Goal: Information Seeking & Learning: Check status

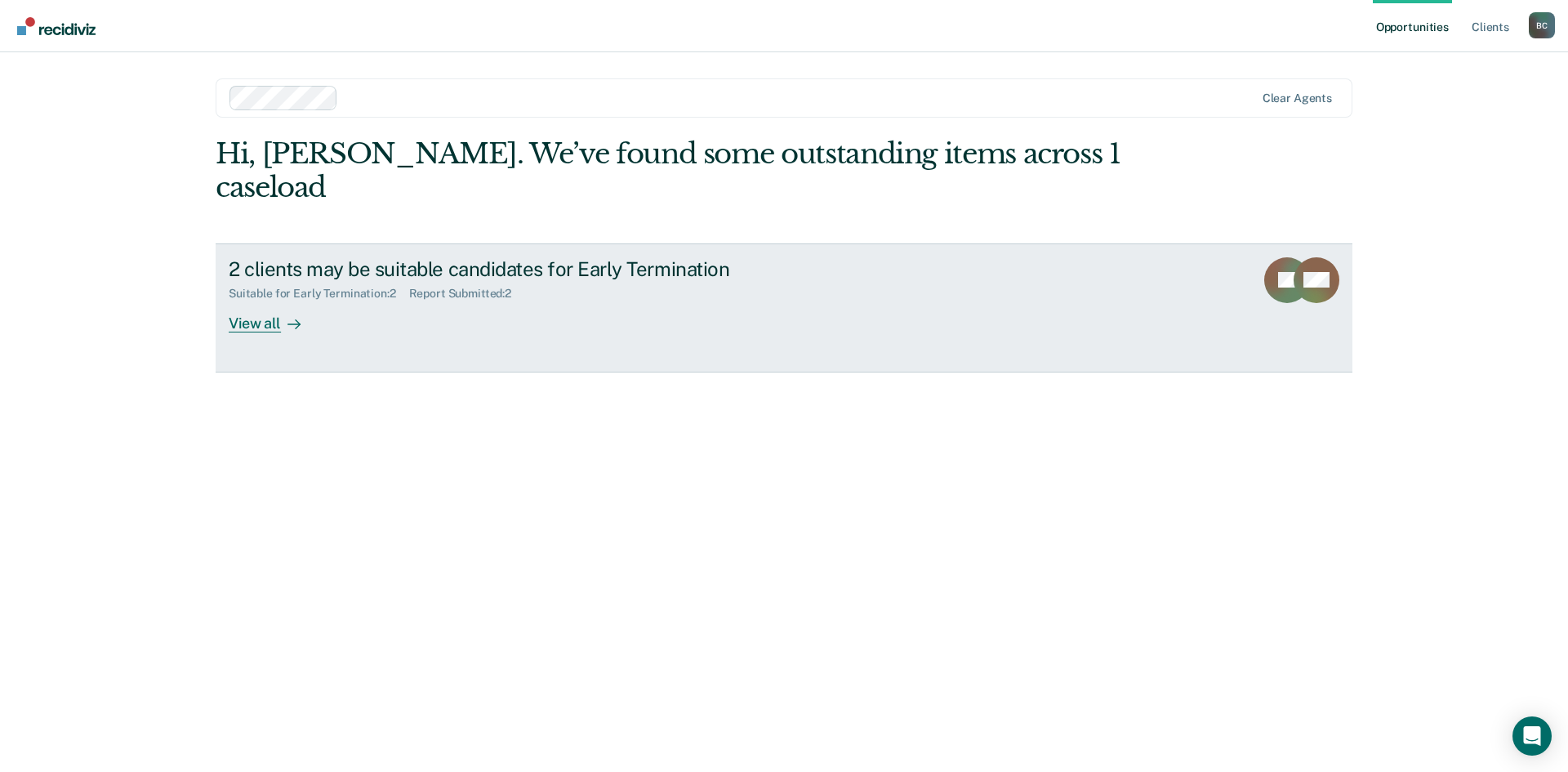
click at [268, 300] on div "View all" at bounding box center [274, 316] width 92 height 32
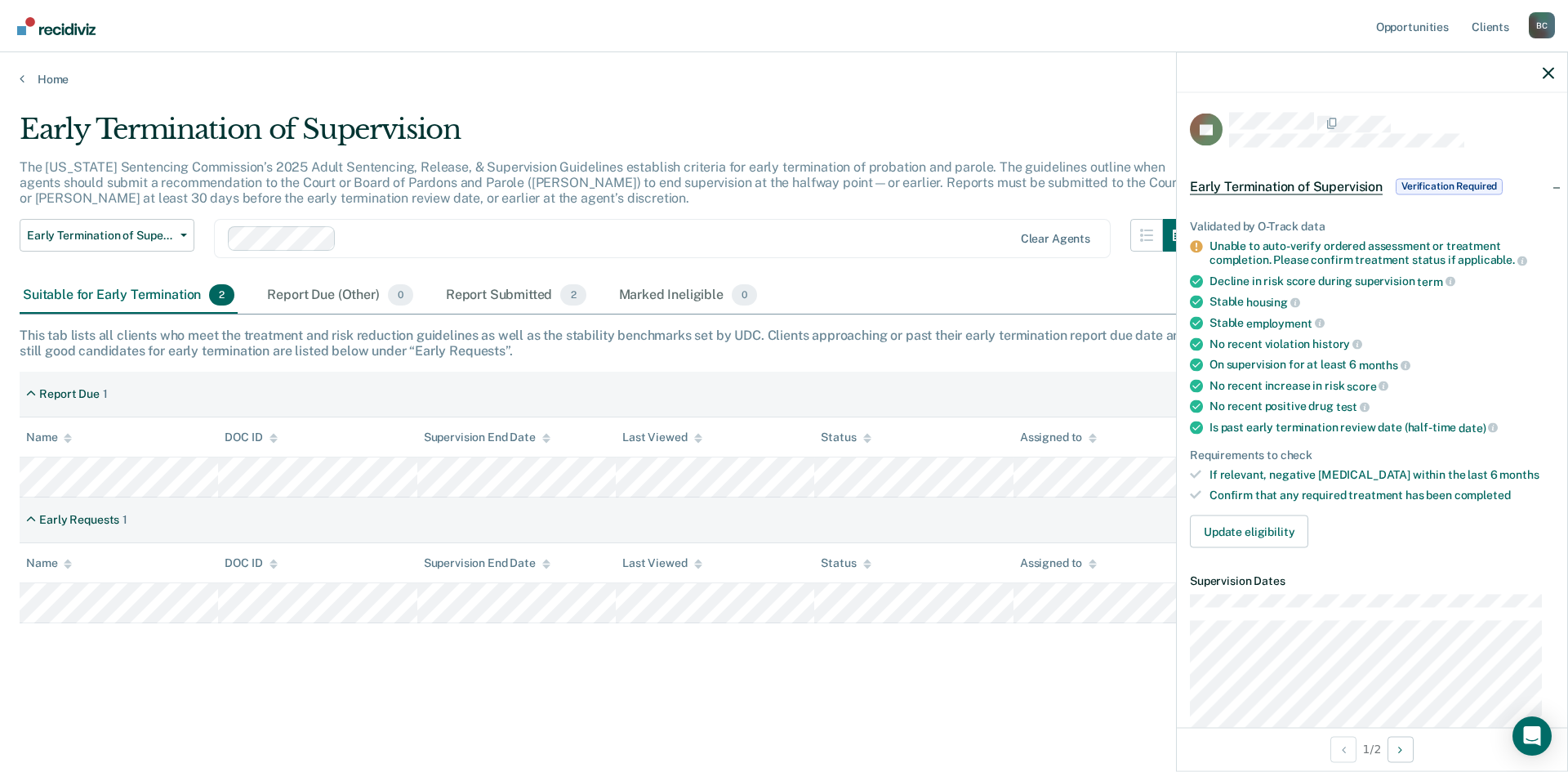
click at [968, 435] on th "Status" at bounding box center [914, 437] width 199 height 40
click at [1547, 76] on icon "button" at bounding box center [1548, 72] width 11 height 11
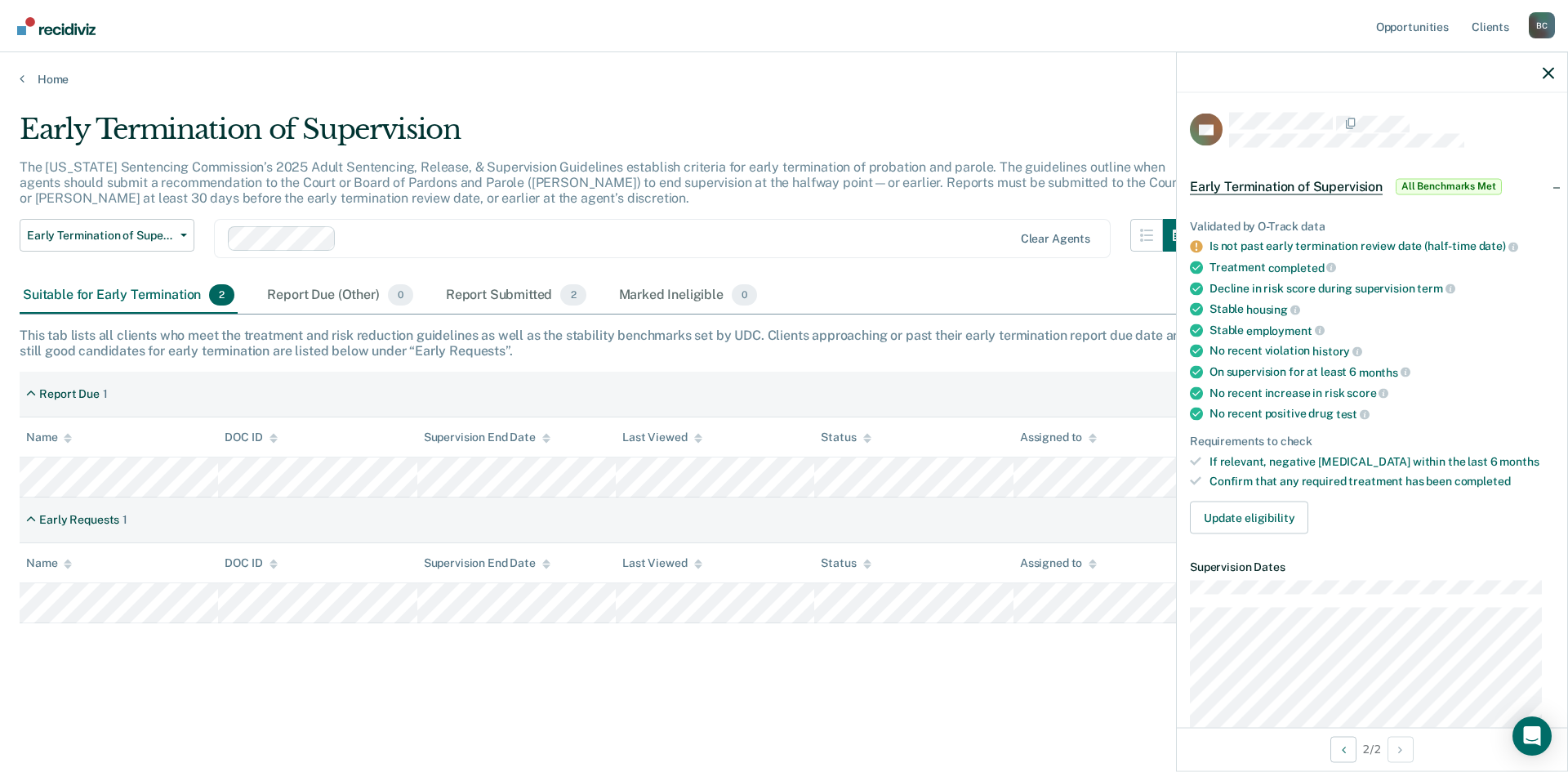
click at [1147, 116] on div "Early Termination of Supervision" at bounding box center [608, 136] width 1176 height 46
click at [1544, 71] on icon "button" at bounding box center [1548, 72] width 11 height 11
